Goal: Find contact information

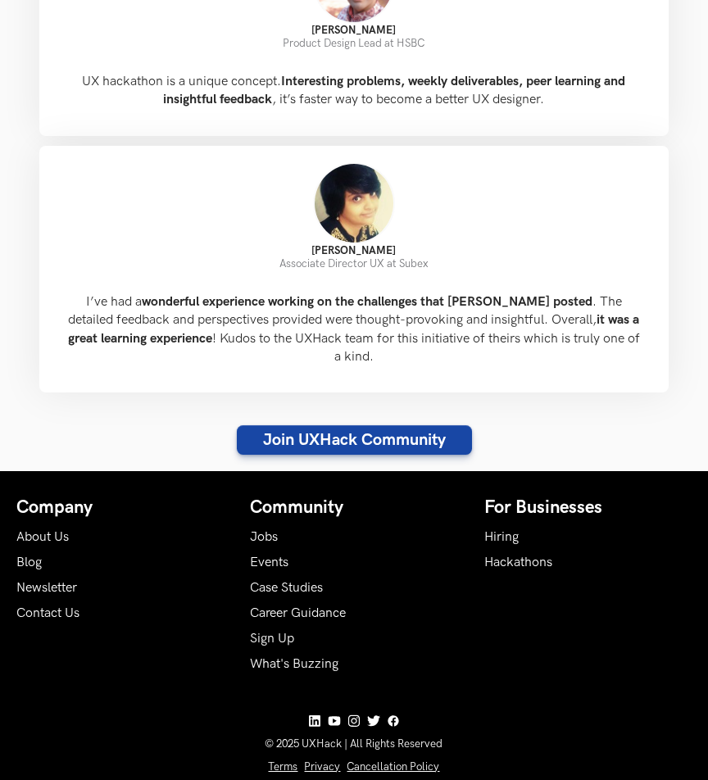
scroll to position [1659, 0]
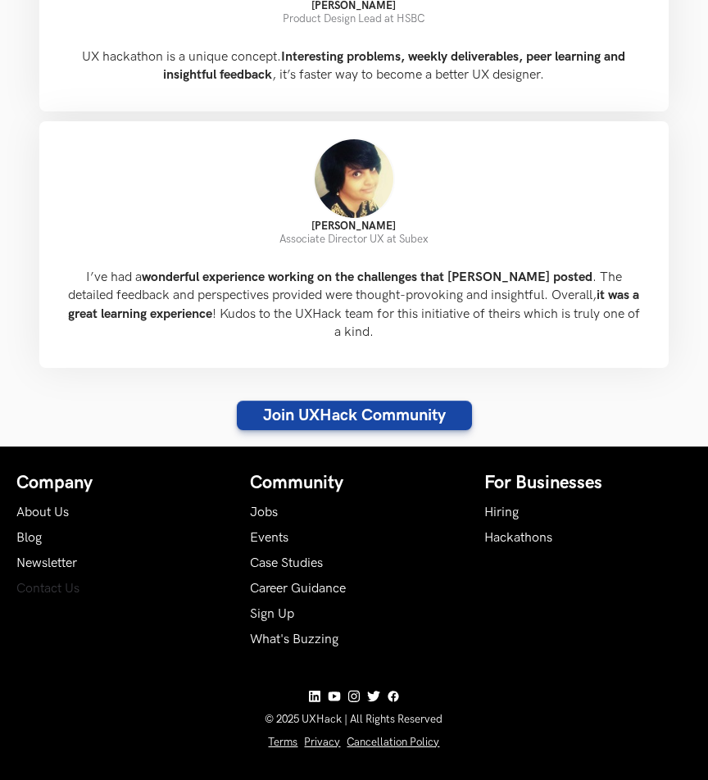
click at [55, 581] on link "Contact Us" at bounding box center [47, 589] width 63 height 16
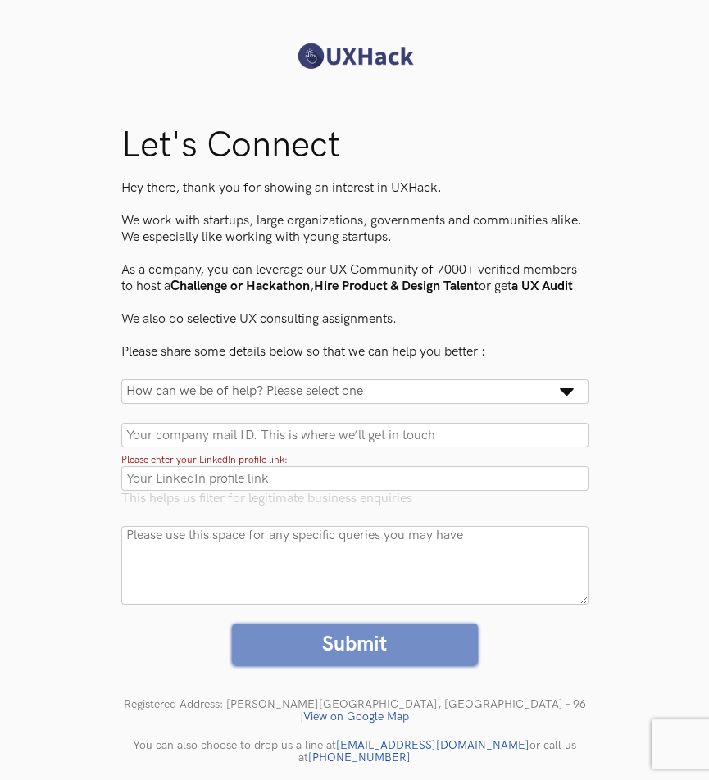
scroll to position [31, 0]
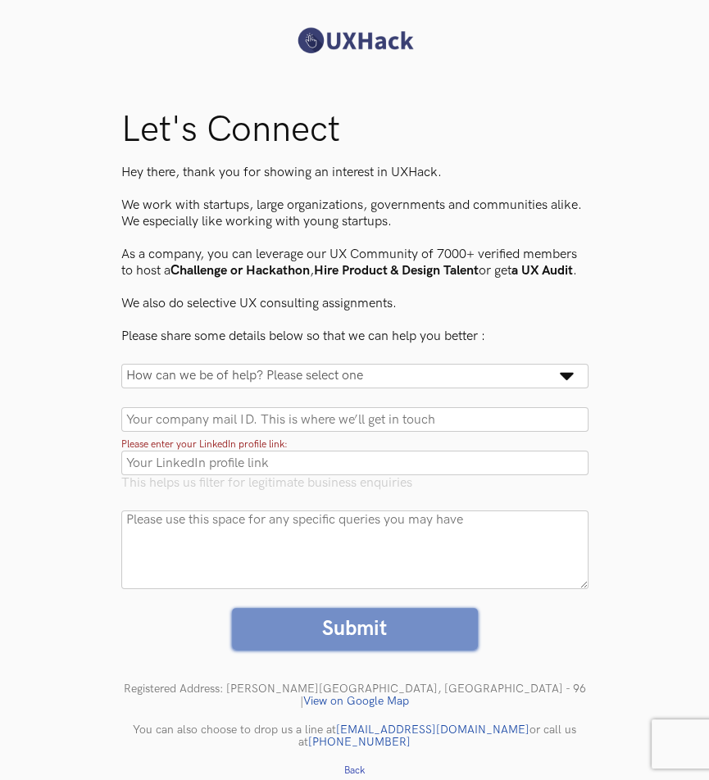
click at [393, 388] on select "How can we be of help? Please select one Hackathon Hiring Consulting Sponsor Ot…" at bounding box center [354, 376] width 467 height 25
